Goal: Task Accomplishment & Management: Manage account settings

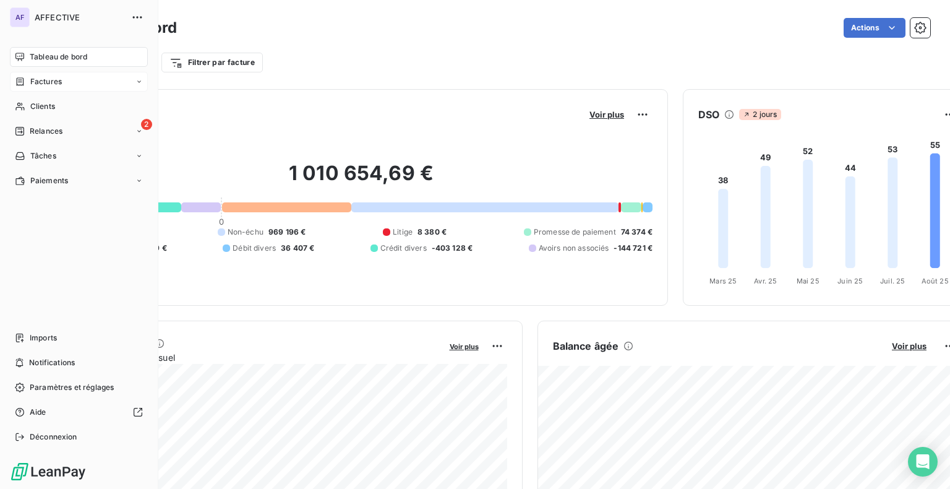
click at [23, 82] on icon at bounding box center [20, 82] width 11 height 10
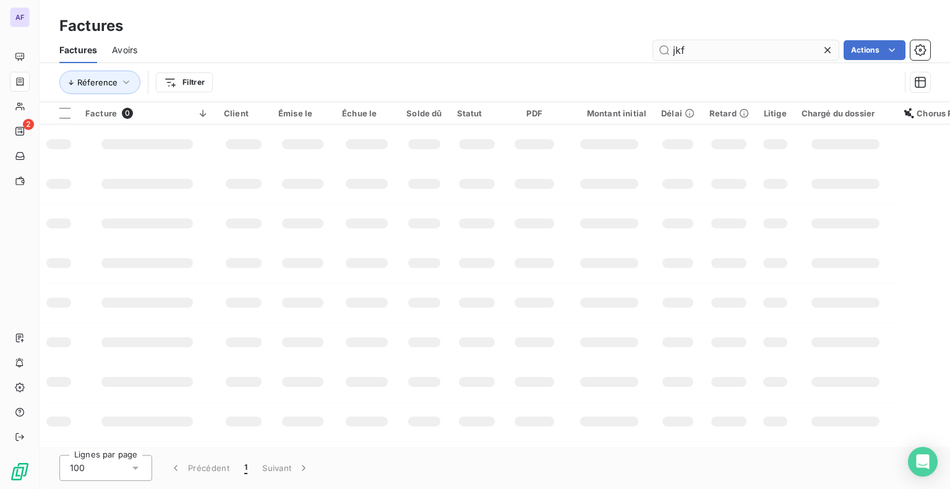
click at [668, 46] on input "jkf" at bounding box center [746, 50] width 186 height 20
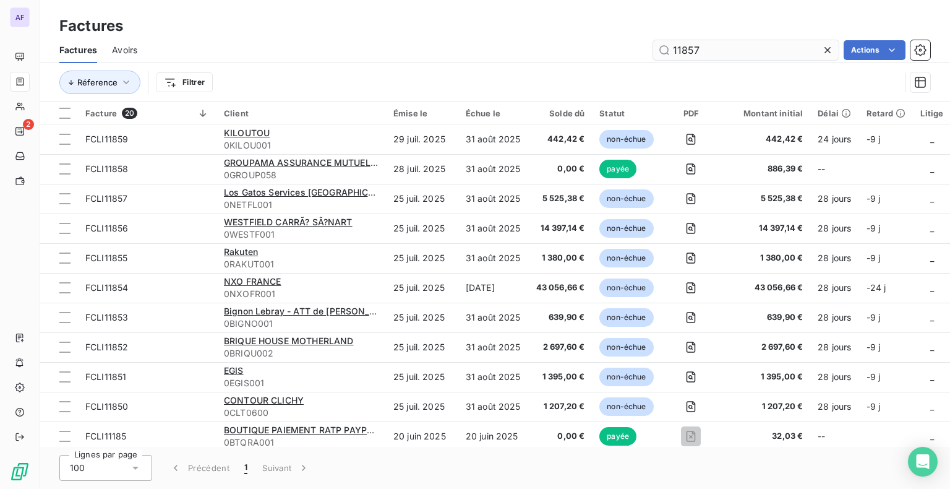
type input "11857"
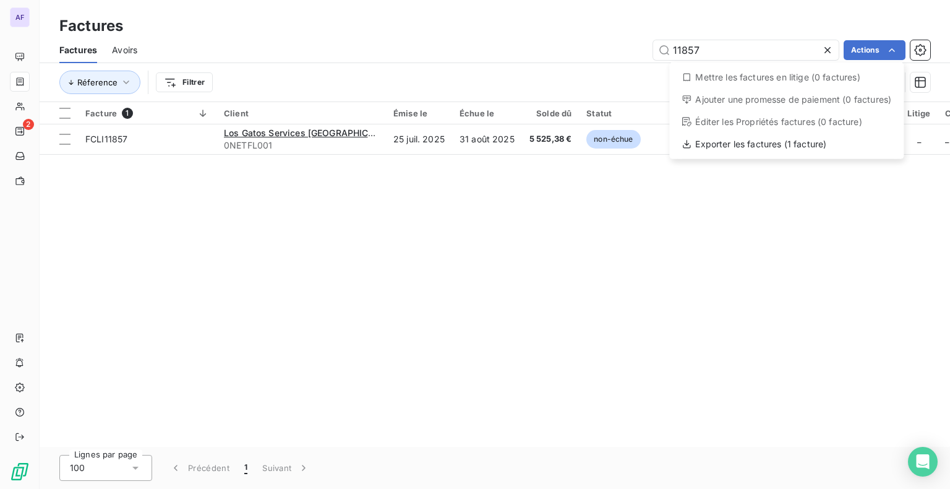
click at [62, 140] on html "AF 2 Factures Factures Avoirs 11857 Actions Mettre les factures en litige (0 fa…" at bounding box center [475, 244] width 950 height 489
click at [881, 51] on html "AF 2 Factures Factures Avoirs 11857 Actions Mettre les factures en litige (0 fa…" at bounding box center [475, 244] width 950 height 489
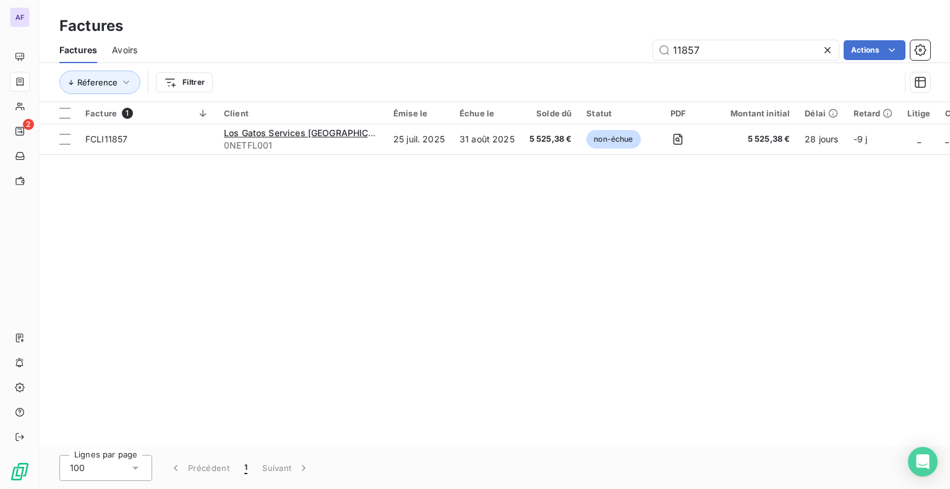
click at [64, 142] on html "AF 2 Factures Factures Avoirs 11857 Actions Réference Filtrer Facture 1 Client …" at bounding box center [475, 244] width 950 height 489
click at [64, 142] on div at bounding box center [64, 139] width 11 height 11
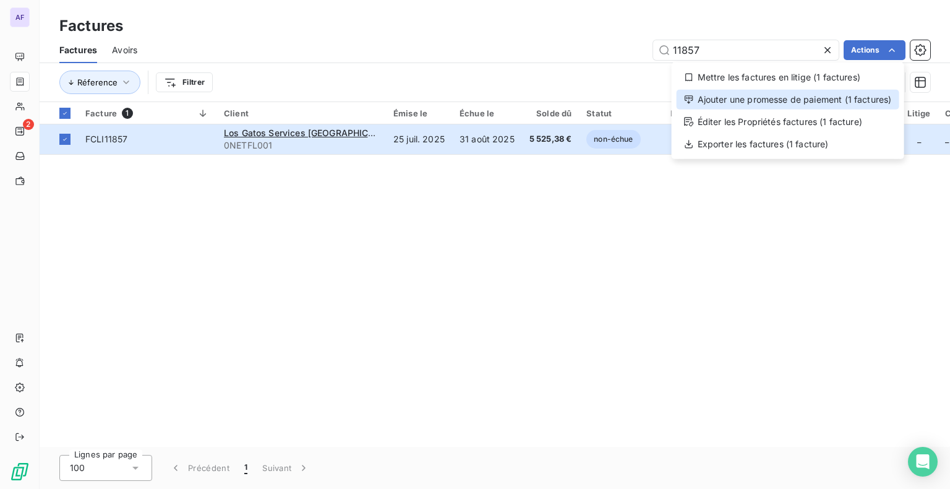
click at [829, 99] on div "Ajouter une promesse de paiement (1 factures)" at bounding box center [788, 100] width 223 height 20
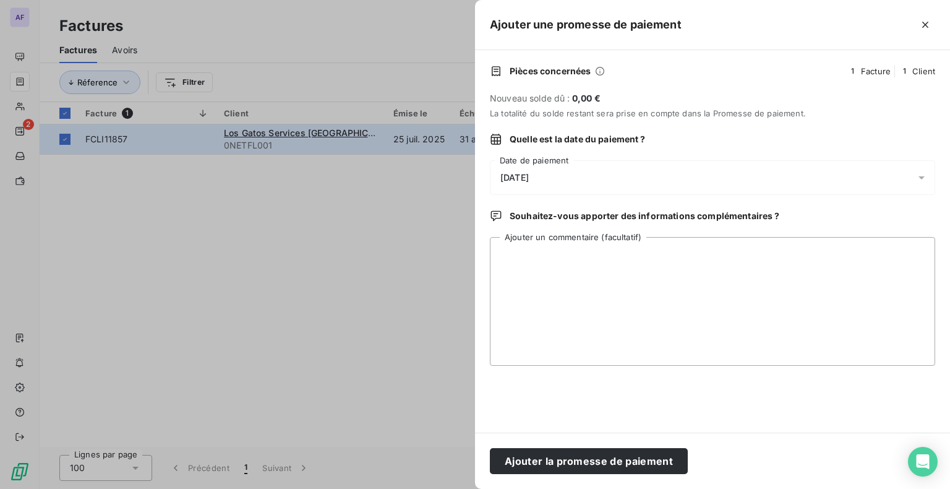
click at [558, 182] on div "[DATE]" at bounding box center [712, 177] width 445 height 35
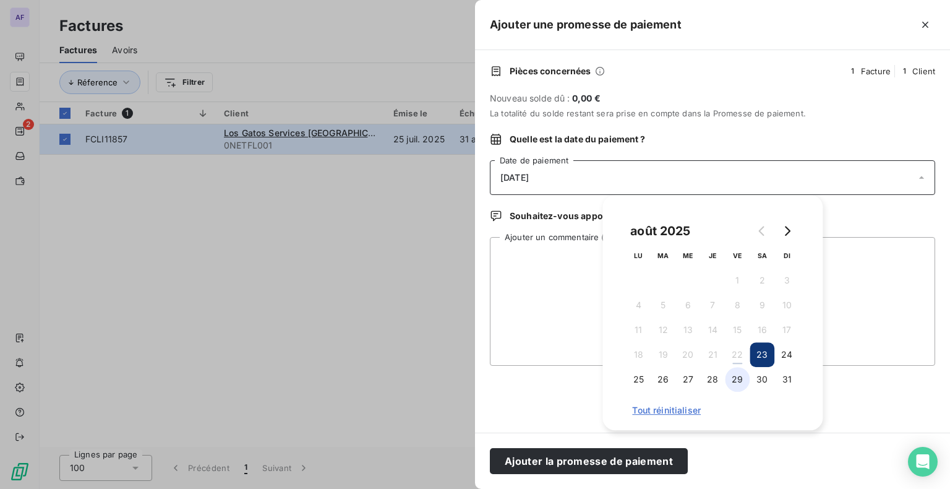
click at [738, 389] on button "29" at bounding box center [737, 379] width 25 height 25
click at [566, 284] on textarea "Ajouter un commentaire (facultatif)" at bounding box center [712, 301] width 445 height 129
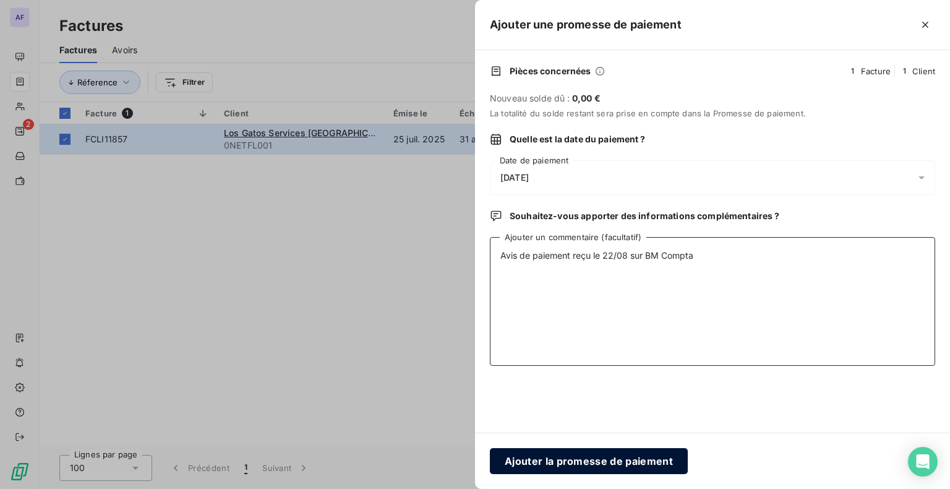
type textarea "Avis de paiement reçu le 22/08 sur BM Compta"
click at [631, 463] on button "Ajouter la promesse de paiement" at bounding box center [589, 461] width 198 height 26
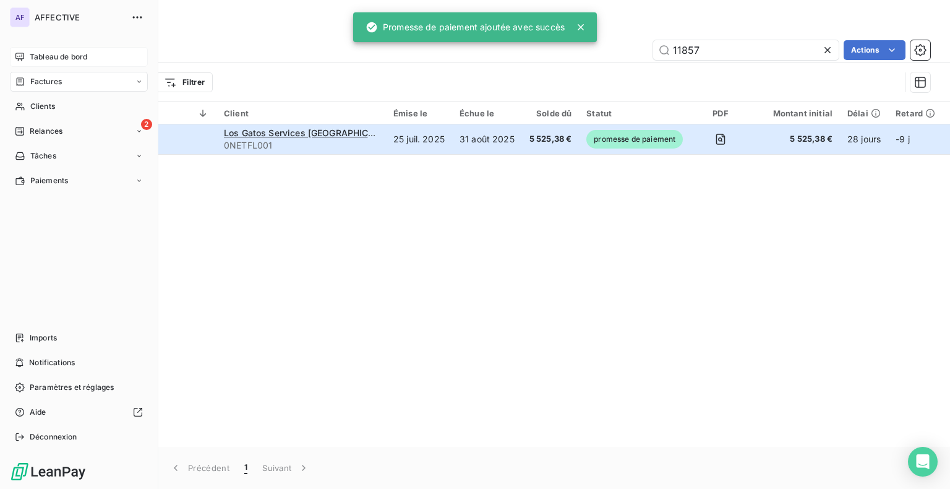
click at [25, 55] on div "Tableau de bord" at bounding box center [79, 57] width 138 height 20
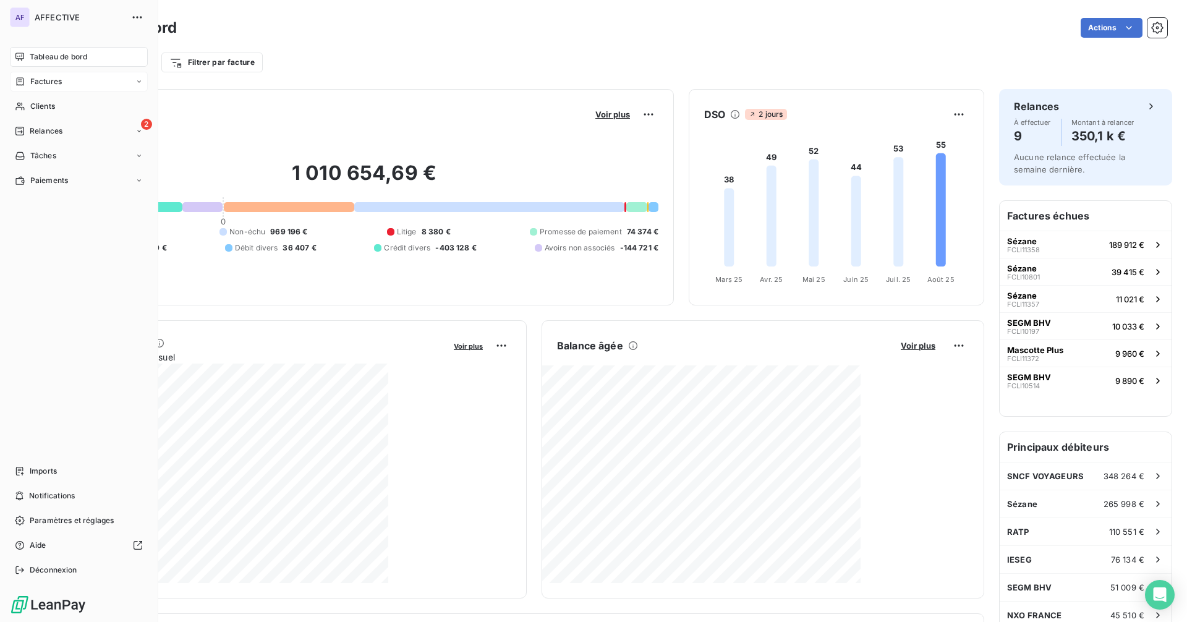
click at [49, 87] on span "Factures" at bounding box center [46, 81] width 32 height 11
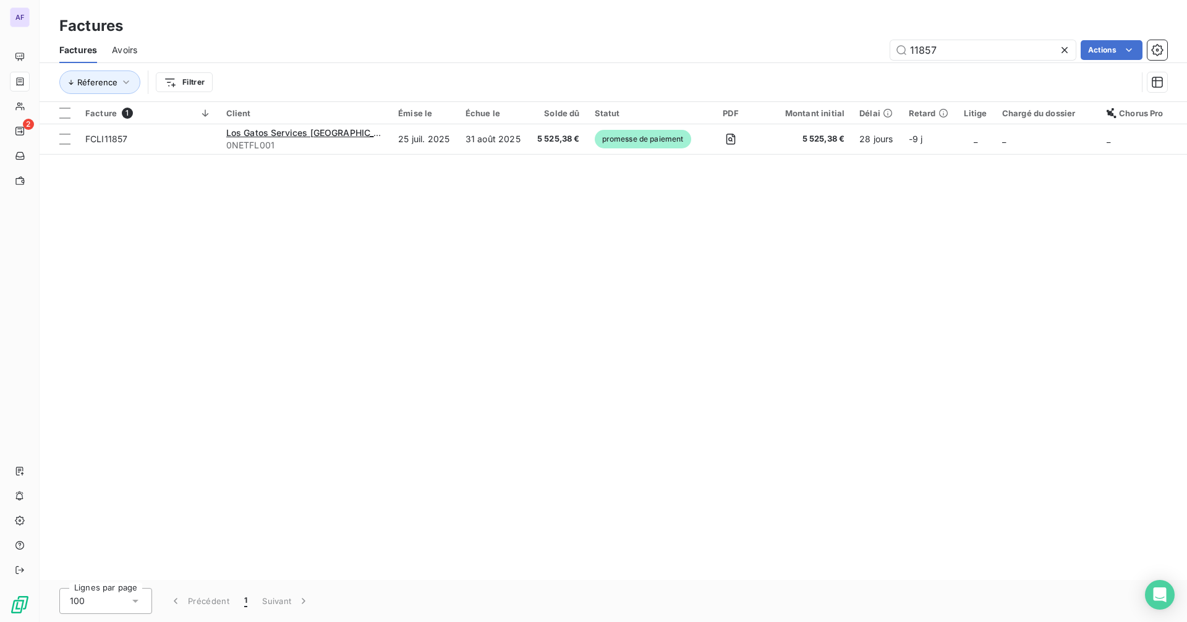
click at [949, 48] on icon at bounding box center [1065, 50] width 12 height 12
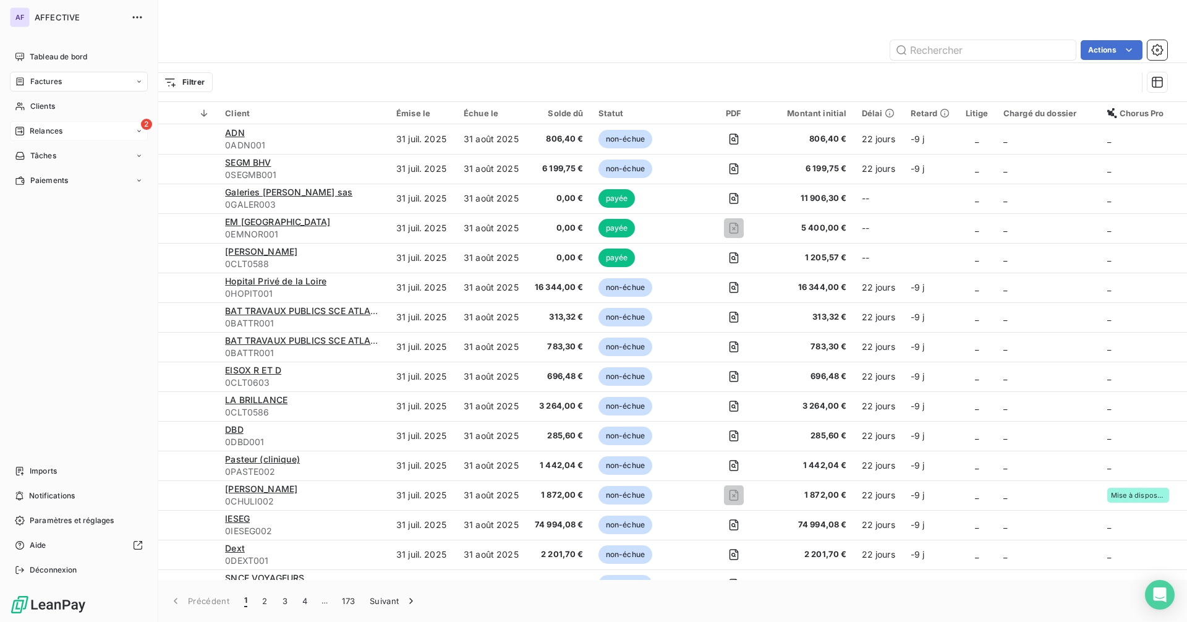
click at [32, 123] on div "2 Relances" at bounding box center [79, 131] width 138 height 20
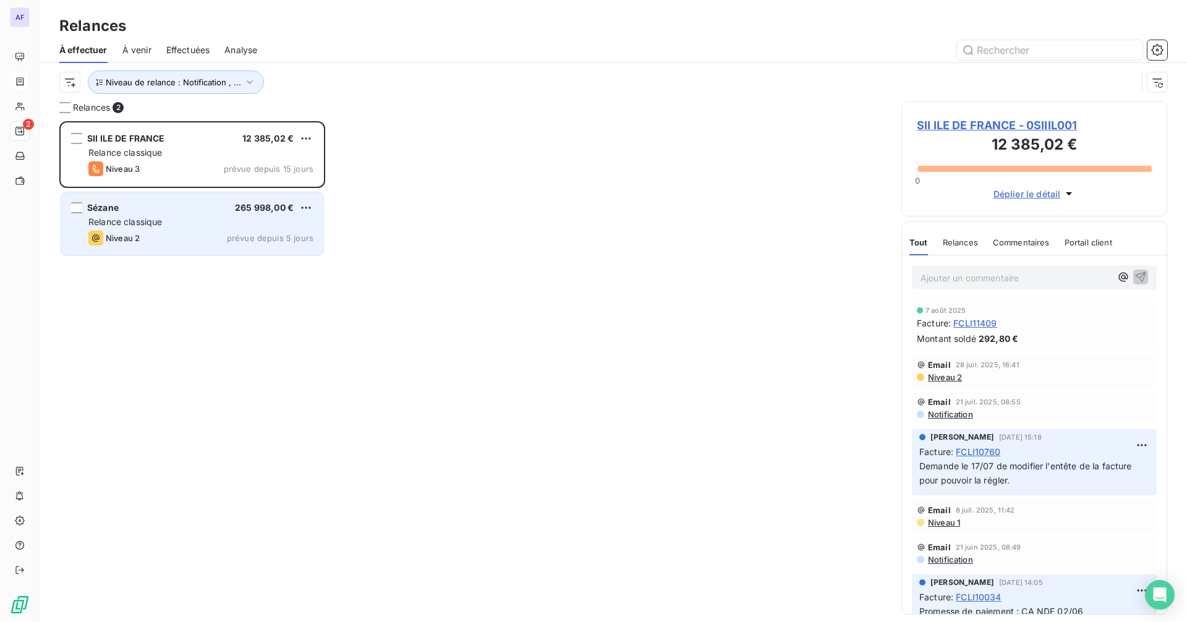
click at [101, 210] on span "Sézane" at bounding box center [103, 207] width 32 height 11
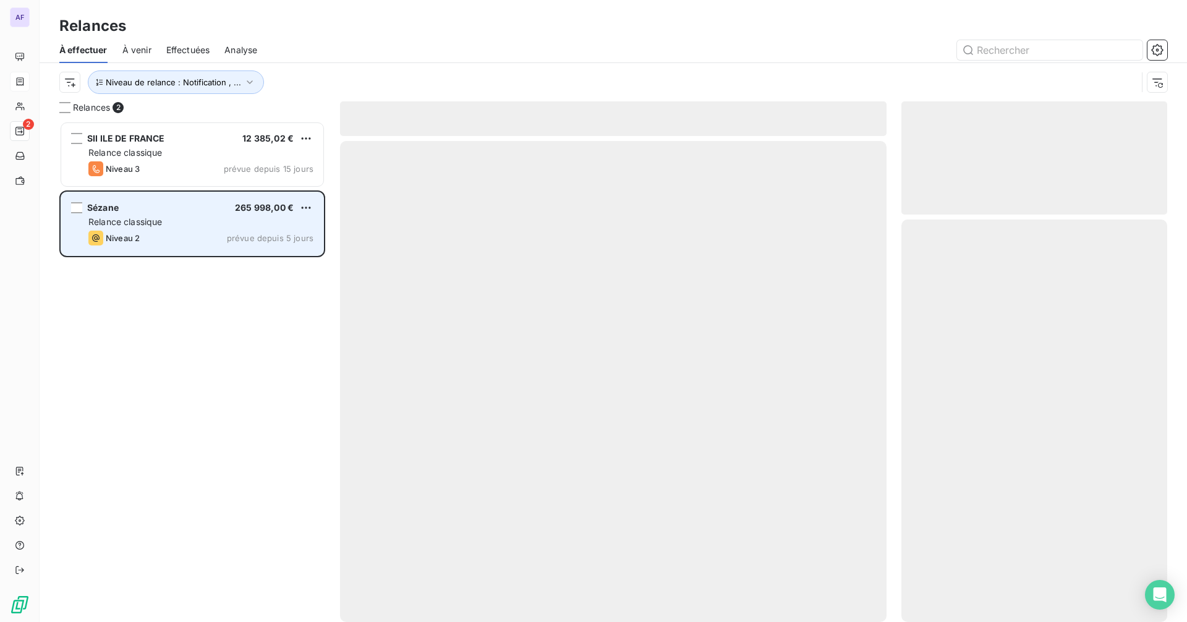
scroll to position [492, 257]
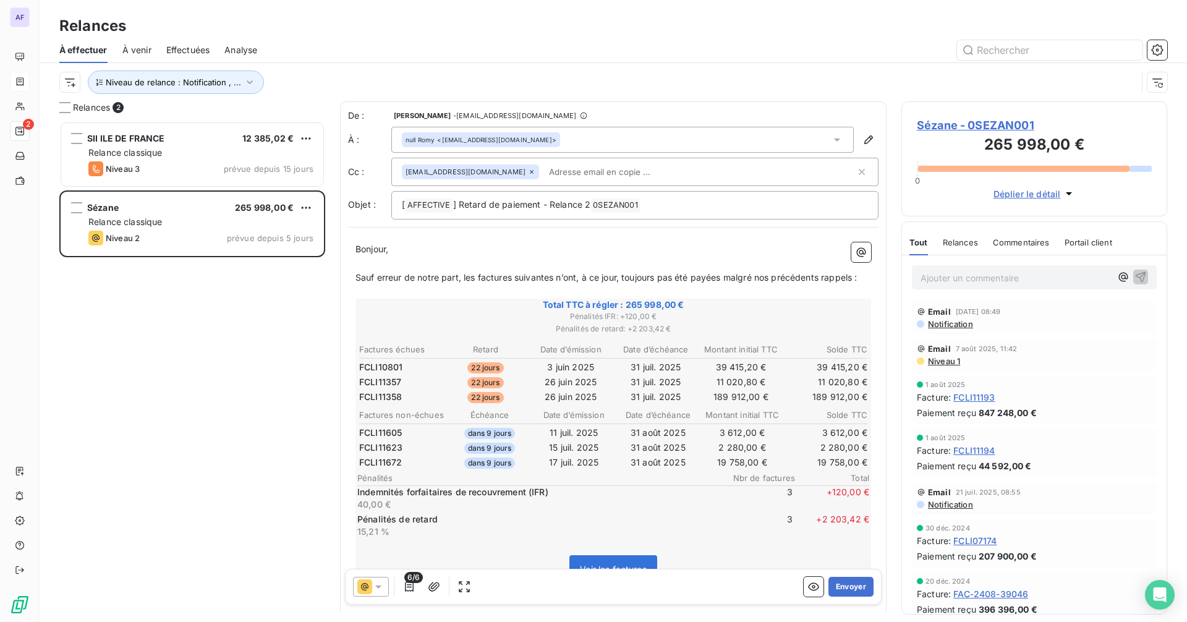
click at [949, 328] on span "Notification" at bounding box center [950, 324] width 46 height 10
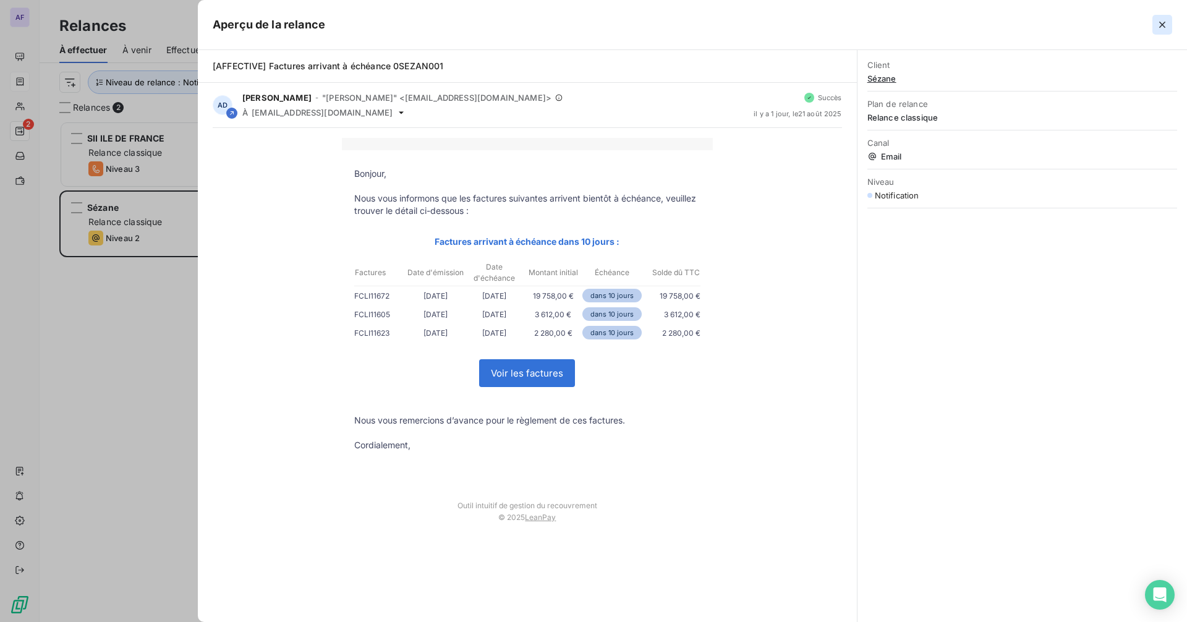
click at [949, 23] on button "button" at bounding box center [1163, 25] width 20 height 20
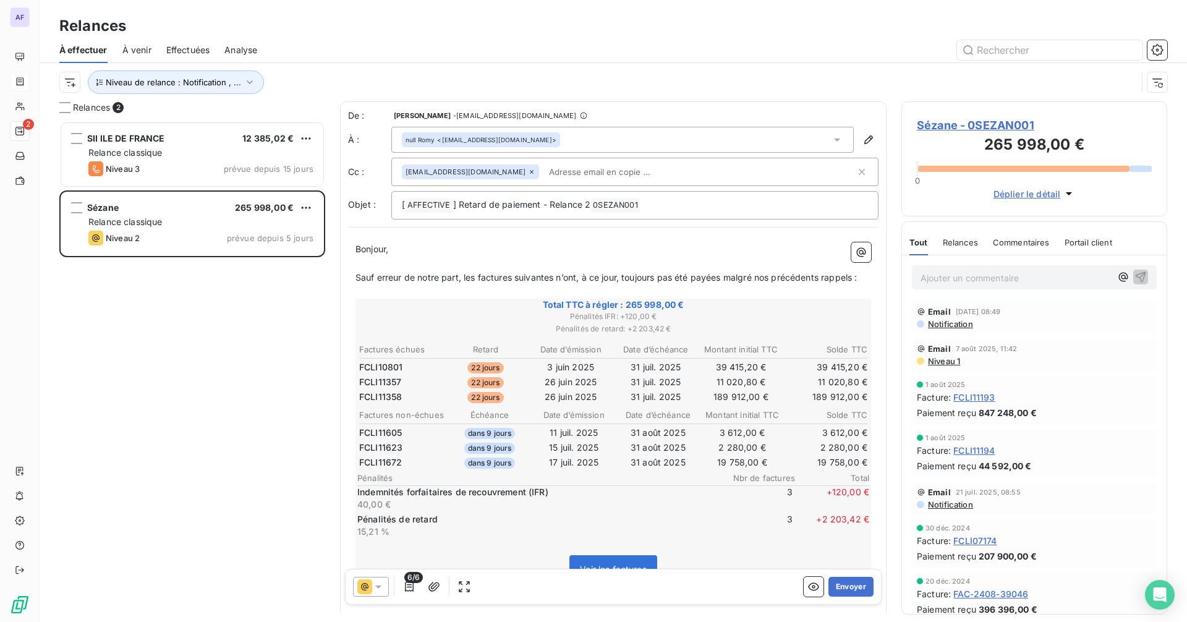
click at [949, 119] on span "Sézane - 0SEZAN001" at bounding box center [1034, 125] width 235 height 17
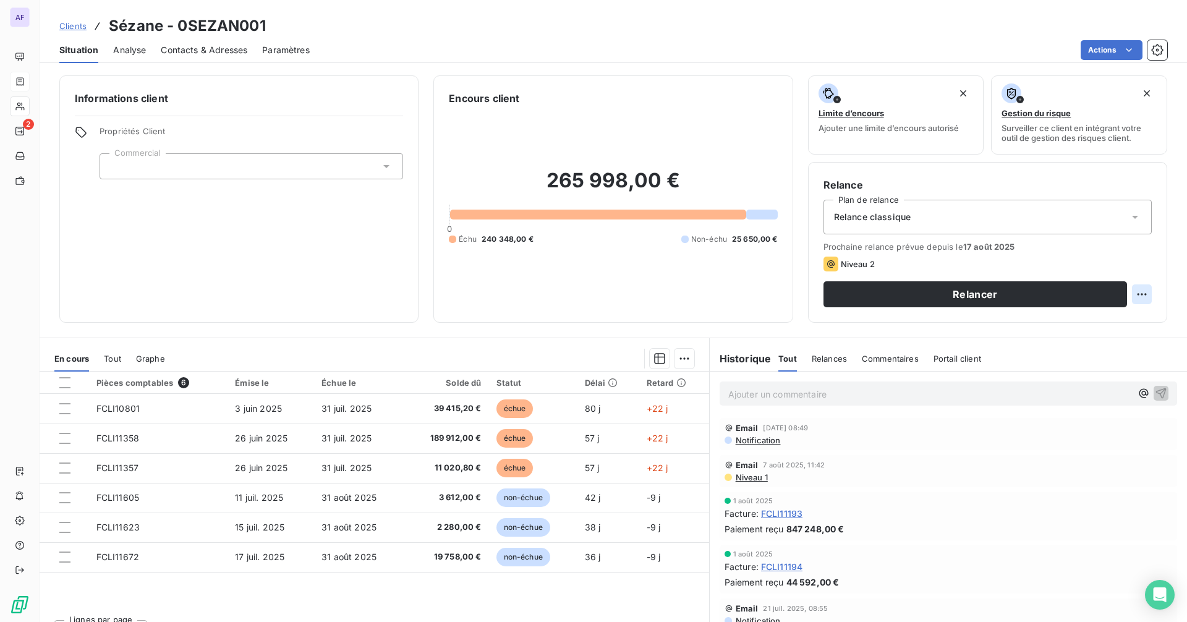
click at [949, 291] on html "AF 2 Clients Sézane - 0SEZAN001 Situation Analyse Contacts & Adresses Paramètre…" at bounding box center [593, 311] width 1187 height 622
click at [949, 323] on div "Replanifier cette action" at bounding box center [1082, 322] width 111 height 20
select select "7"
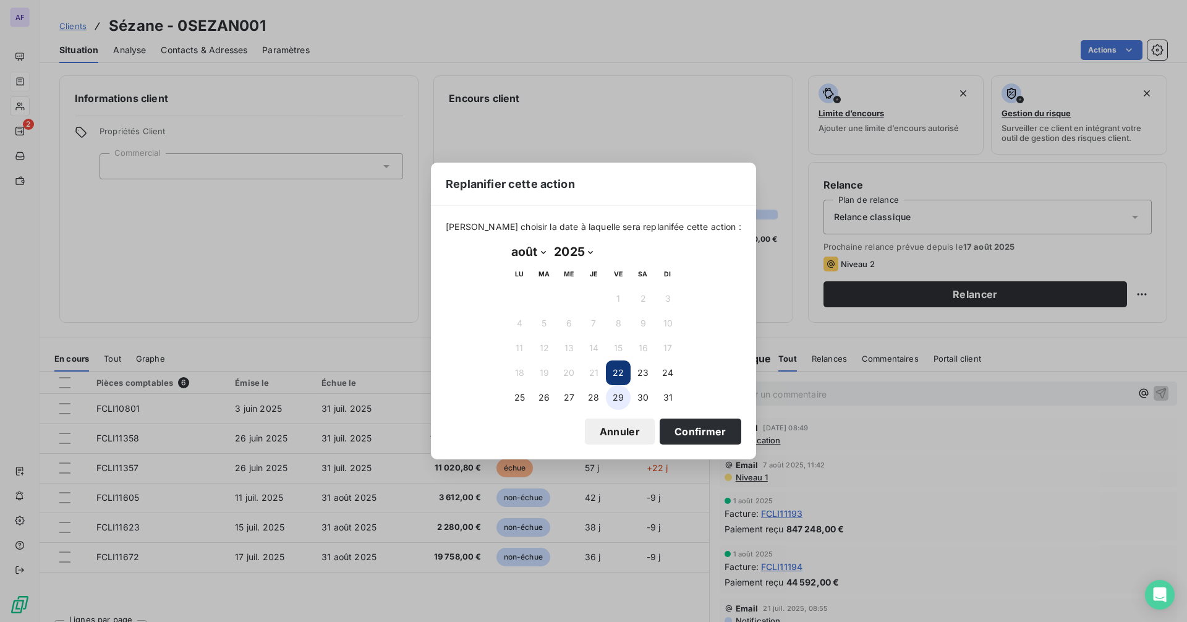
click at [624, 393] on button "29" at bounding box center [618, 397] width 25 height 25
click at [696, 433] on button "Confirmer" at bounding box center [701, 432] width 82 height 26
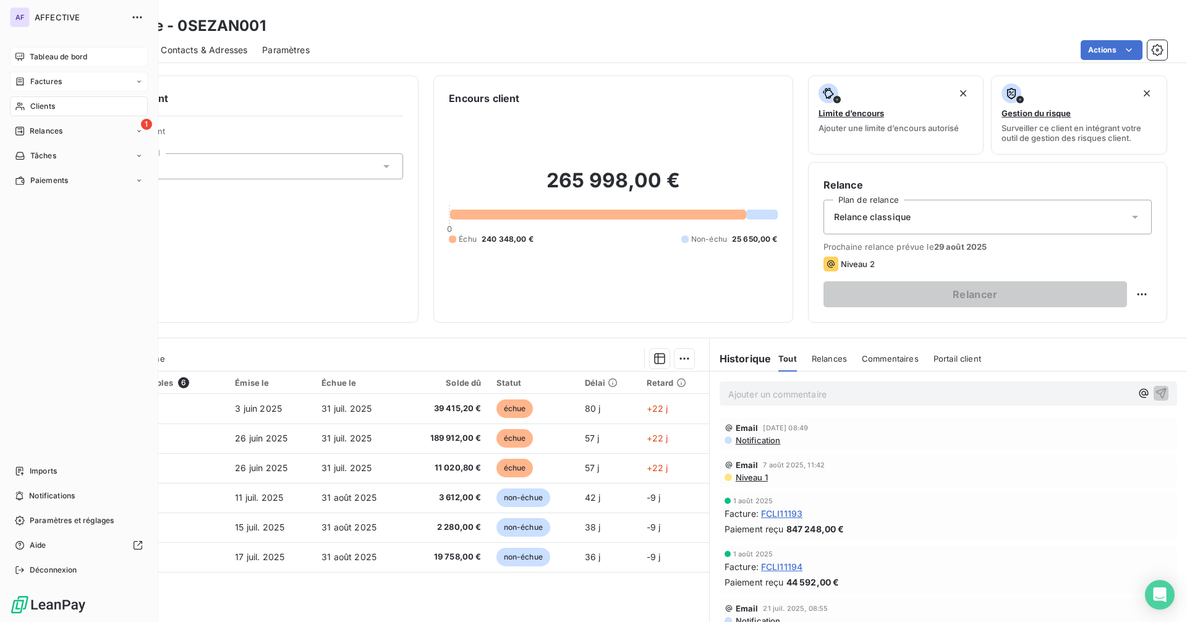
click at [56, 64] on div "Tableau de bord" at bounding box center [79, 57] width 138 height 20
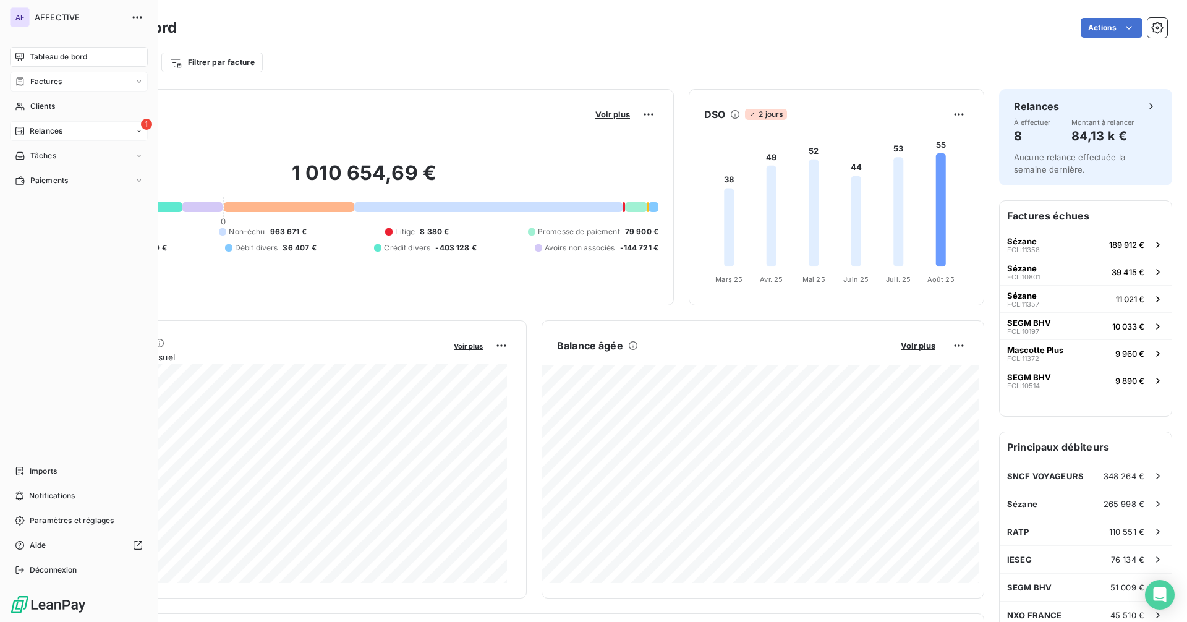
click at [30, 135] on span "Relances" at bounding box center [46, 131] width 33 height 11
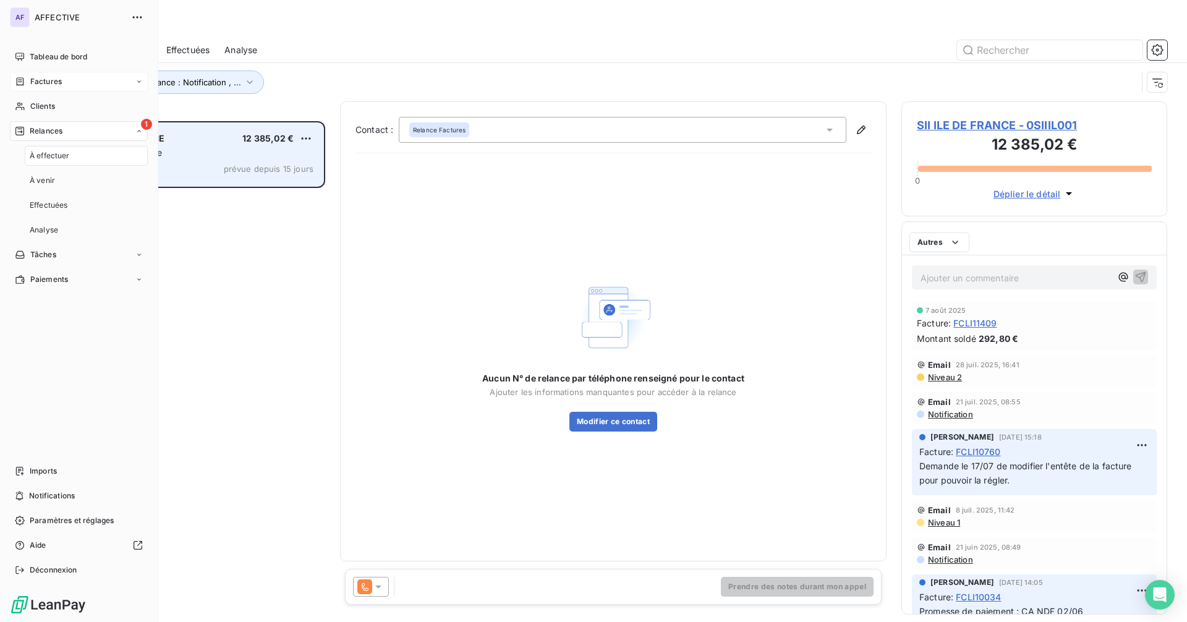
click at [248, 163] on div "Niveau 3 prévue depuis 15 jours" at bounding box center [200, 168] width 225 height 15
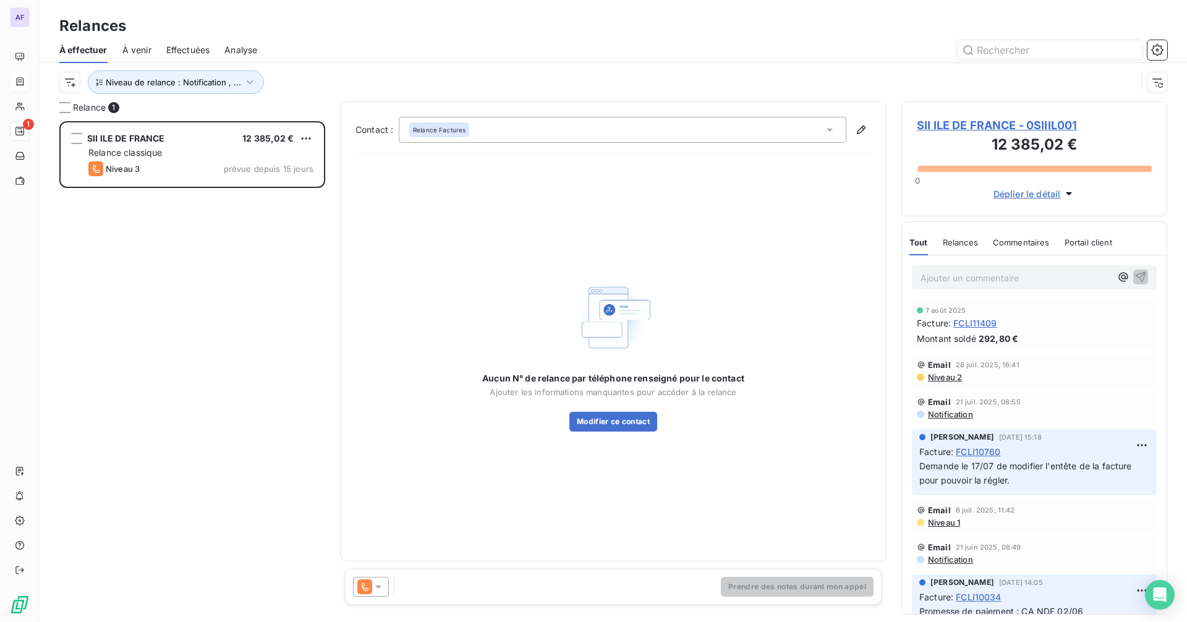
scroll to position [492, 257]
click at [835, 128] on icon at bounding box center [830, 130] width 12 height 12
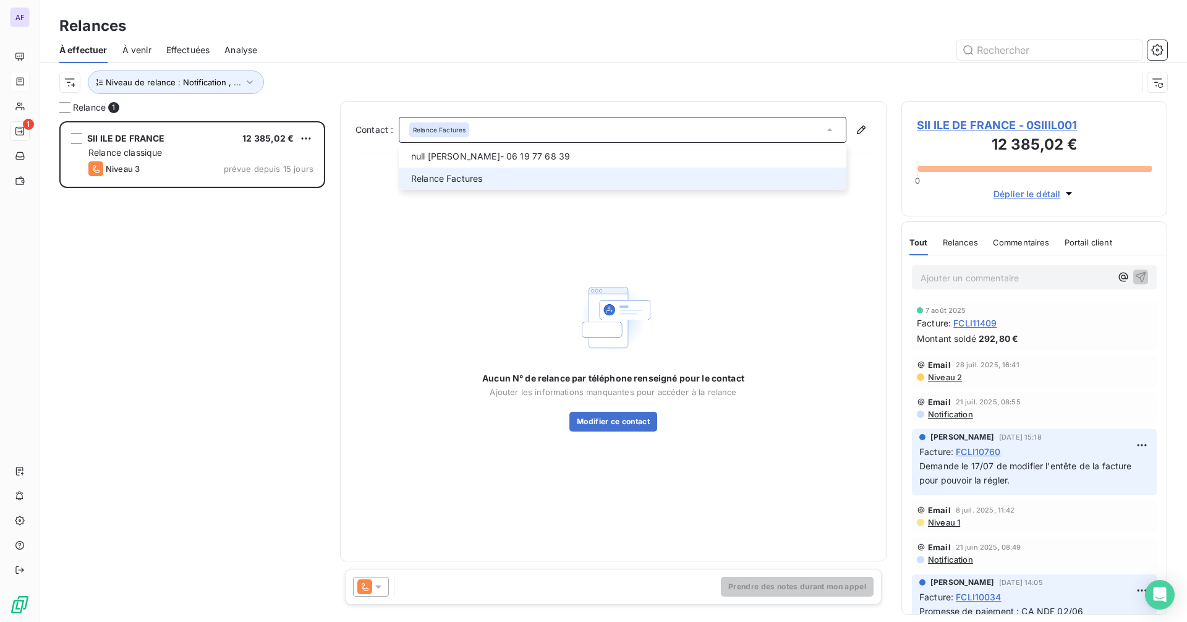
click at [507, 186] on li "Relance Factures" at bounding box center [623, 179] width 448 height 22
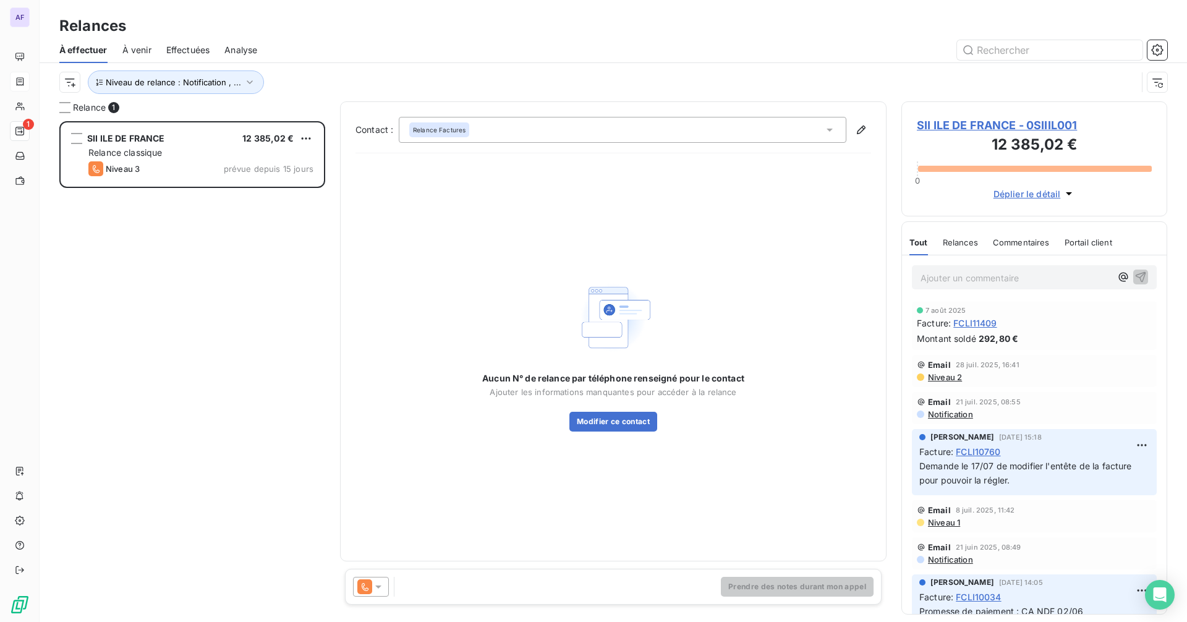
click at [949, 121] on span "SII ILE DE FRANCE - 0SIIIL001" at bounding box center [1034, 125] width 235 height 17
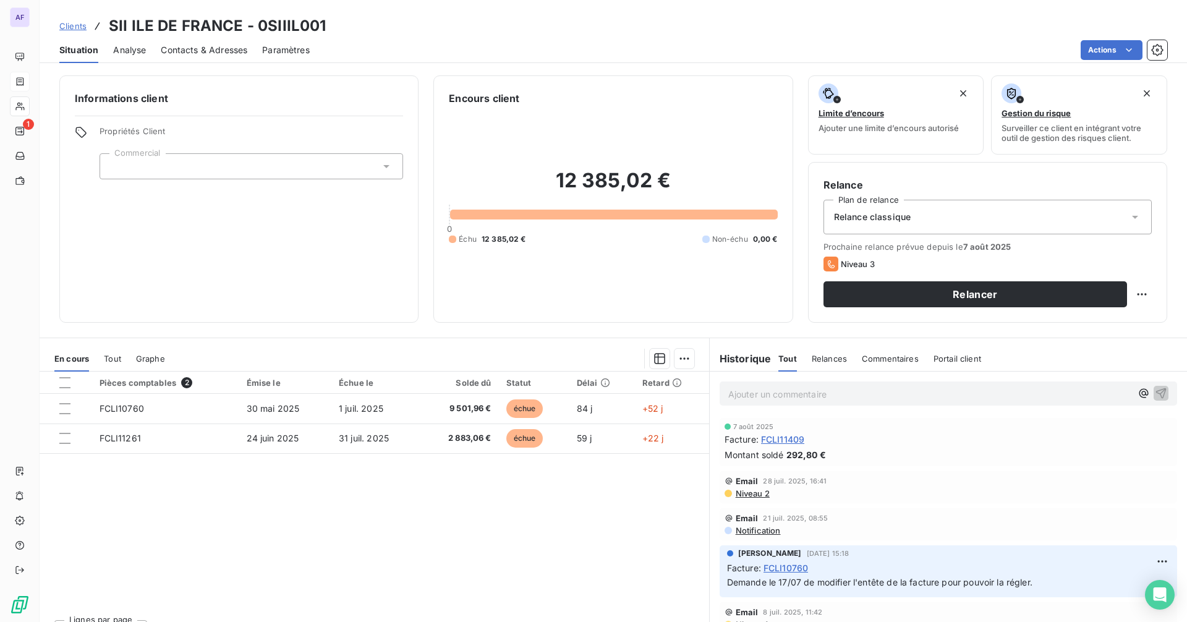
click at [199, 53] on span "Contacts & Adresses" at bounding box center [204, 50] width 87 height 12
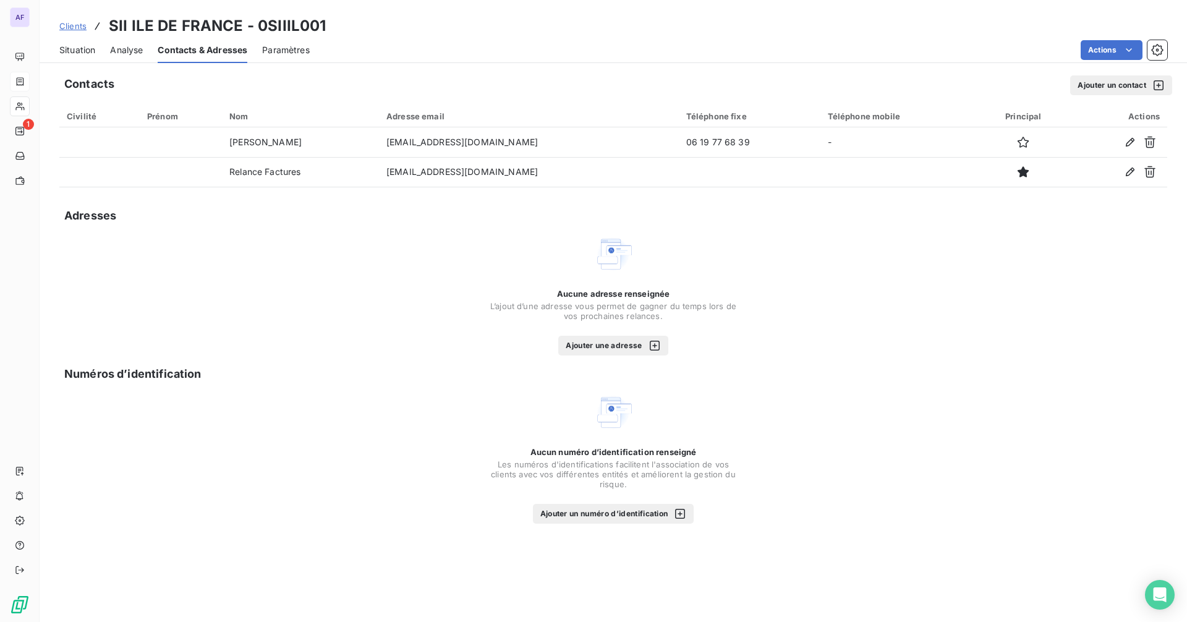
click at [88, 46] on span "Situation" at bounding box center [77, 50] width 36 height 12
